Goal: Task Accomplishment & Management: Use online tool/utility

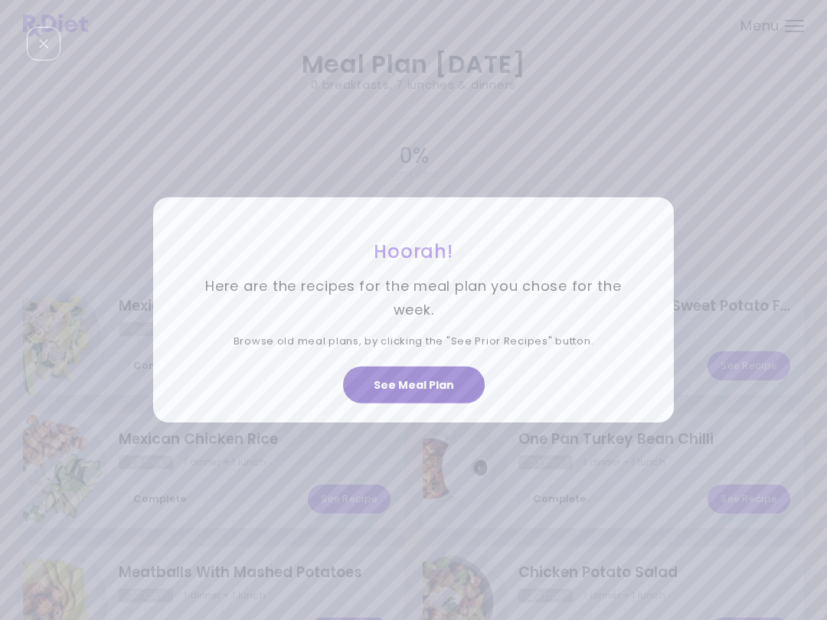
click at [416, 387] on button "See Meal Plan" at bounding box center [414, 385] width 142 height 37
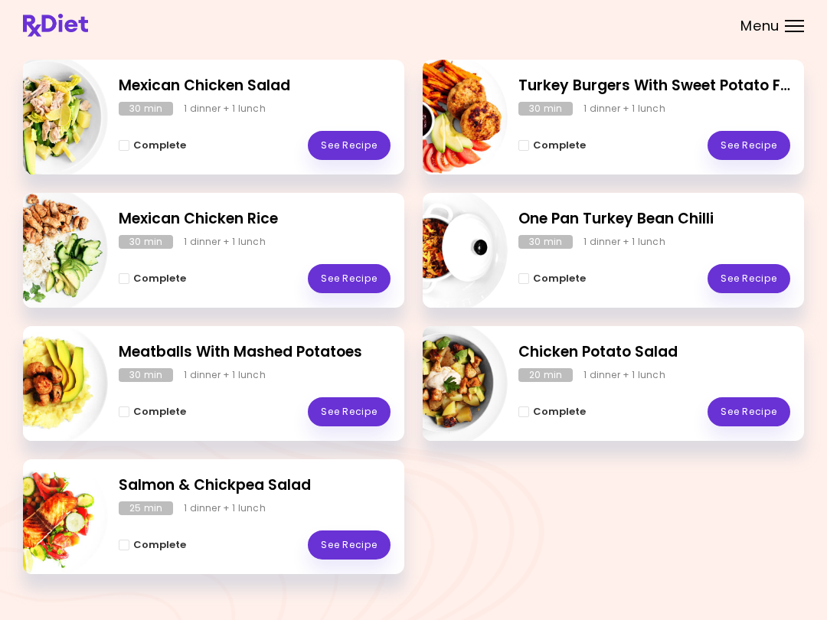
scroll to position [244, 0]
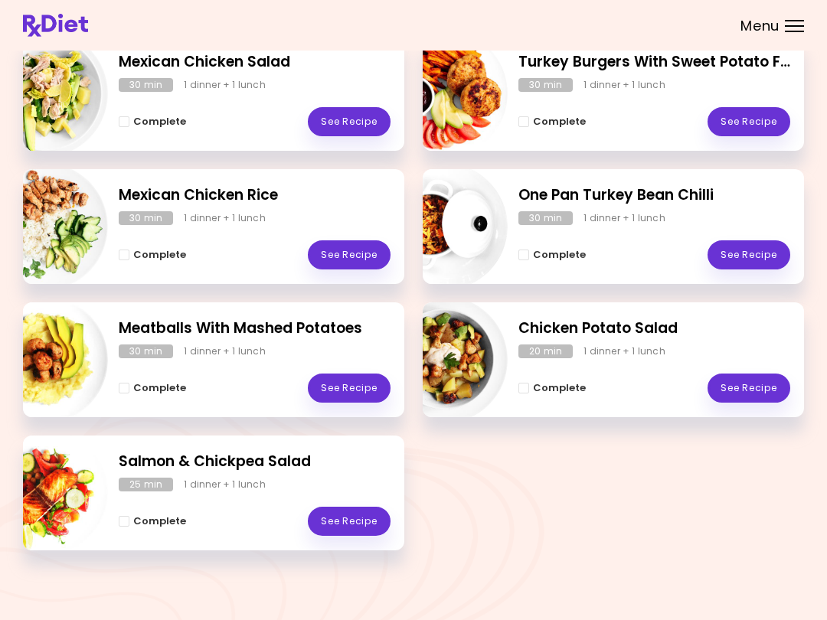
click at [610, 227] on div "Complete See Recipe" at bounding box center [654, 247] width 272 height 44
click at [756, 250] on link "See Recipe" at bounding box center [748, 254] width 83 height 29
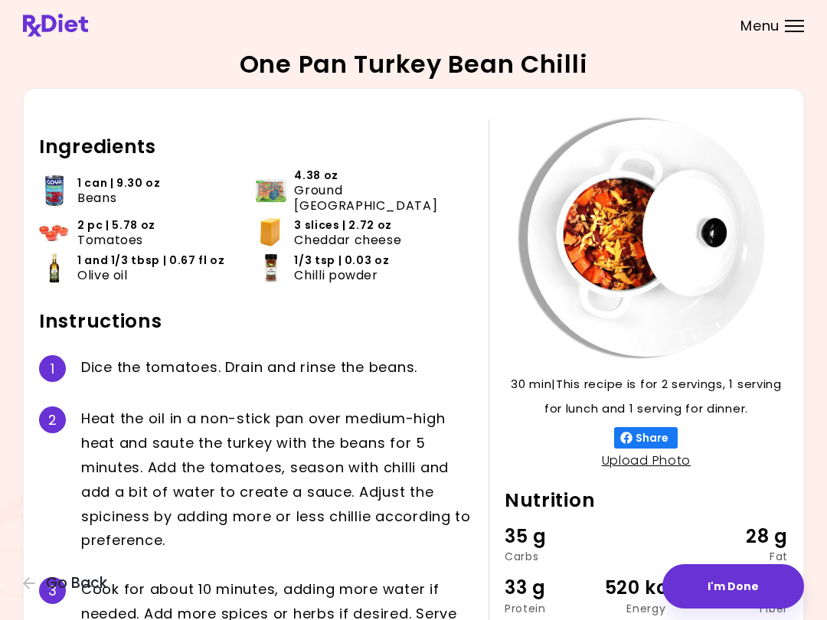
click at [778, 21] on span "Menu" at bounding box center [759, 26] width 39 height 14
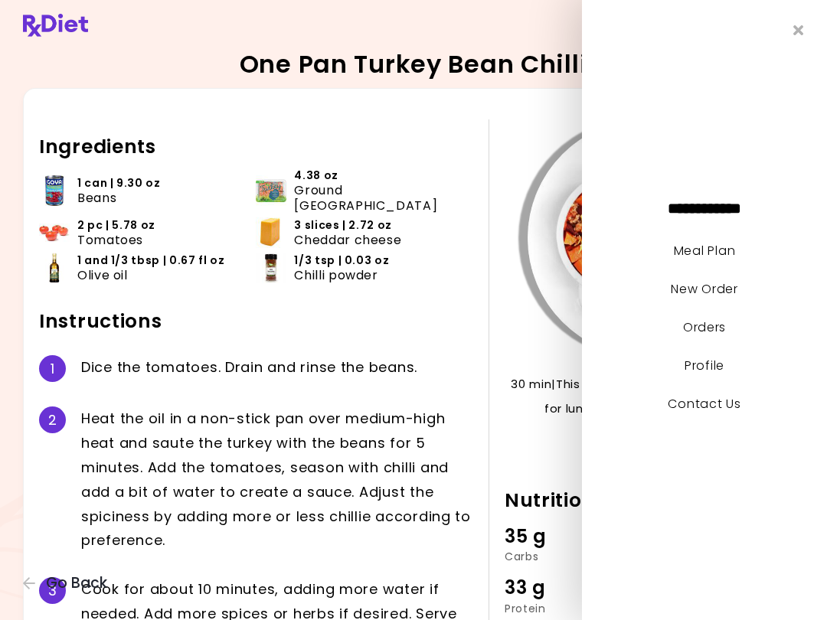
click at [800, 35] on icon "Close" at bounding box center [798, 30] width 11 height 15
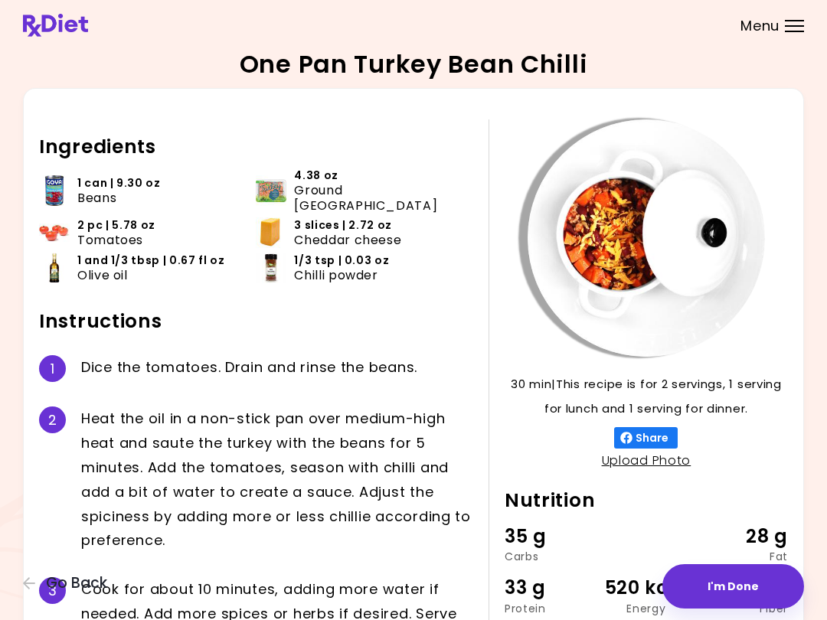
scroll to position [116, 0]
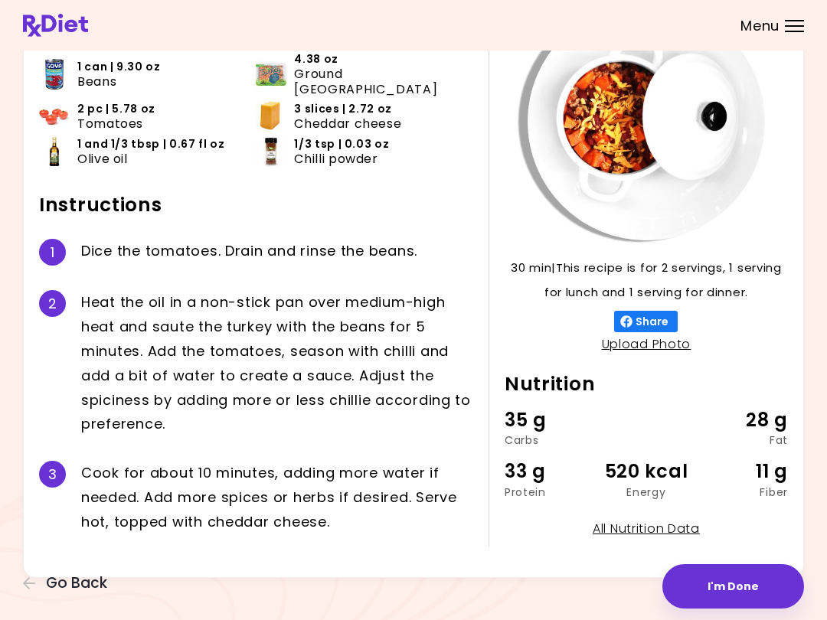
click at [730, 607] on button "I'm Done" at bounding box center [733, 586] width 142 height 44
